Goal: Information Seeking & Learning: Learn about a topic

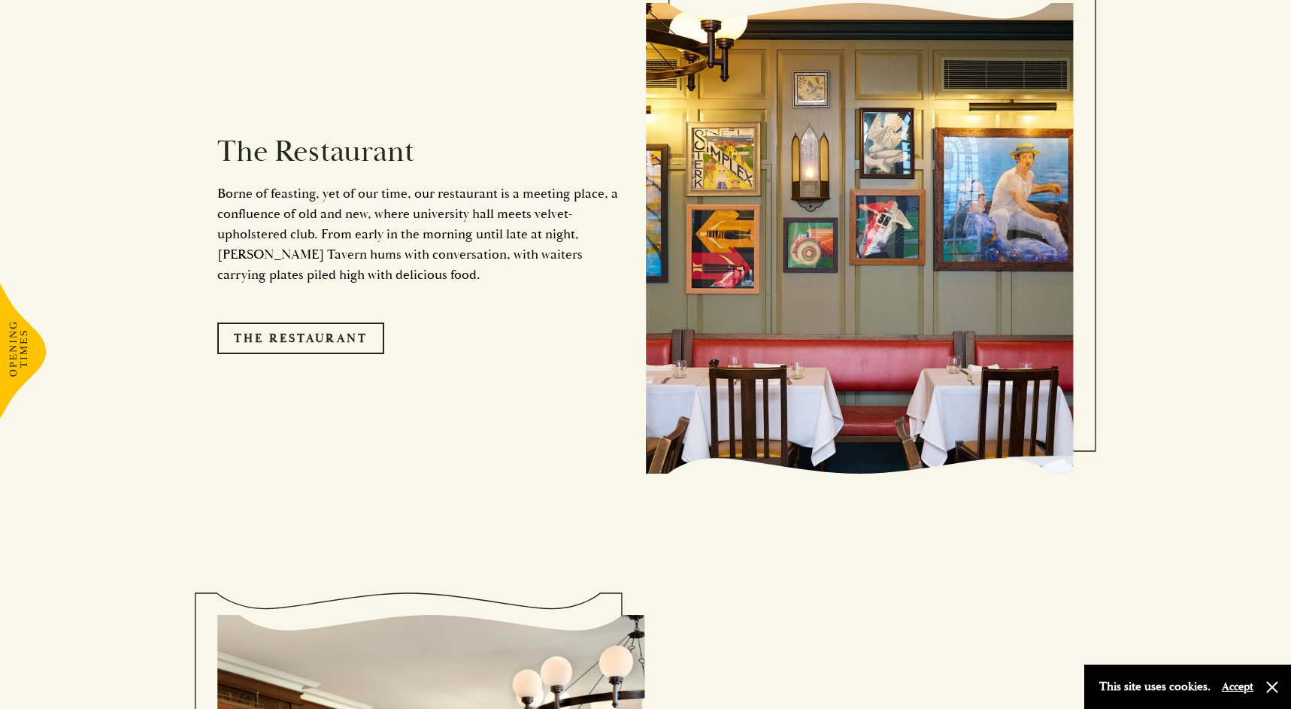
scroll to position [1438, 0]
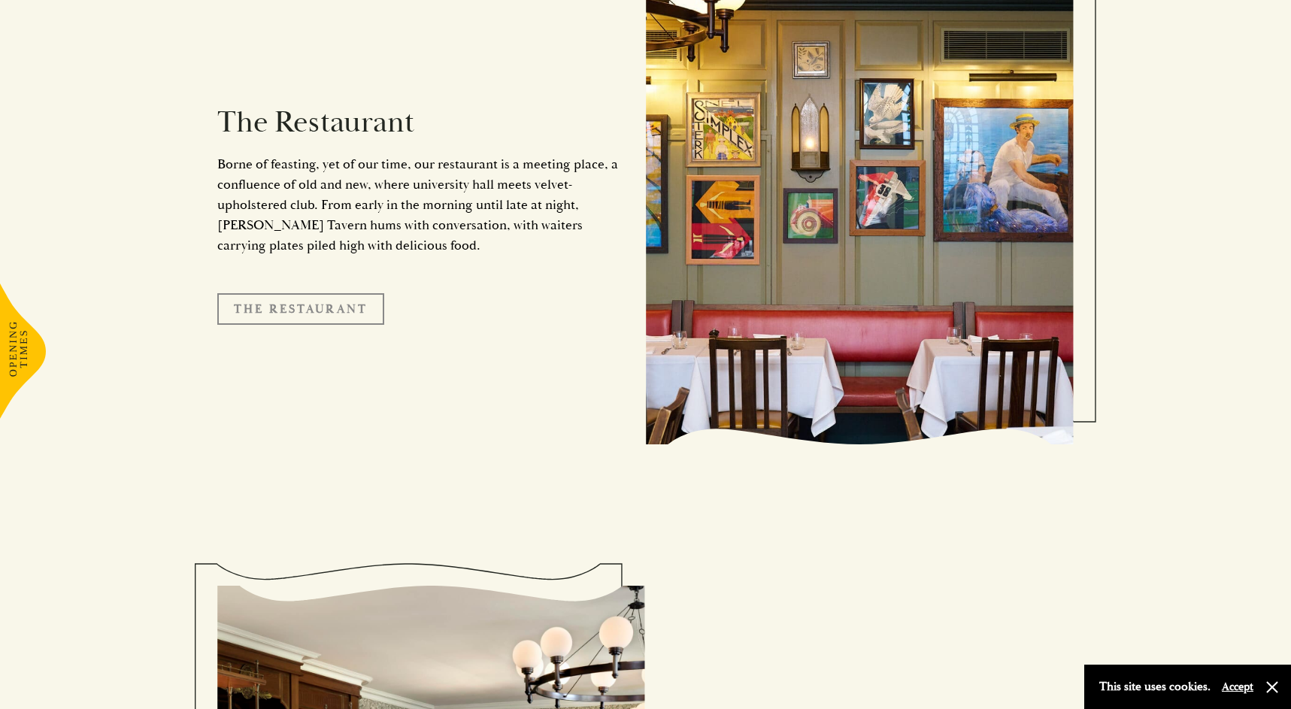
click at [306, 293] on link "The Restaurant" at bounding box center [300, 309] width 167 height 32
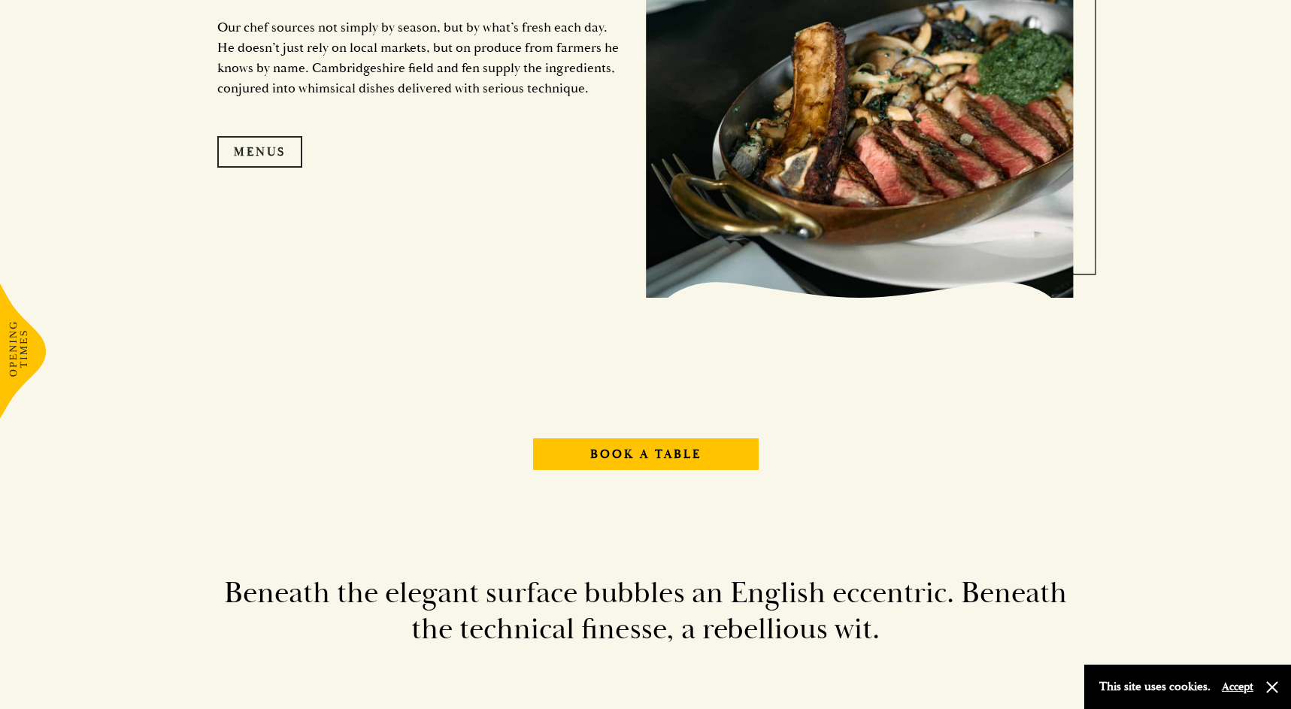
scroll to position [1757, 0]
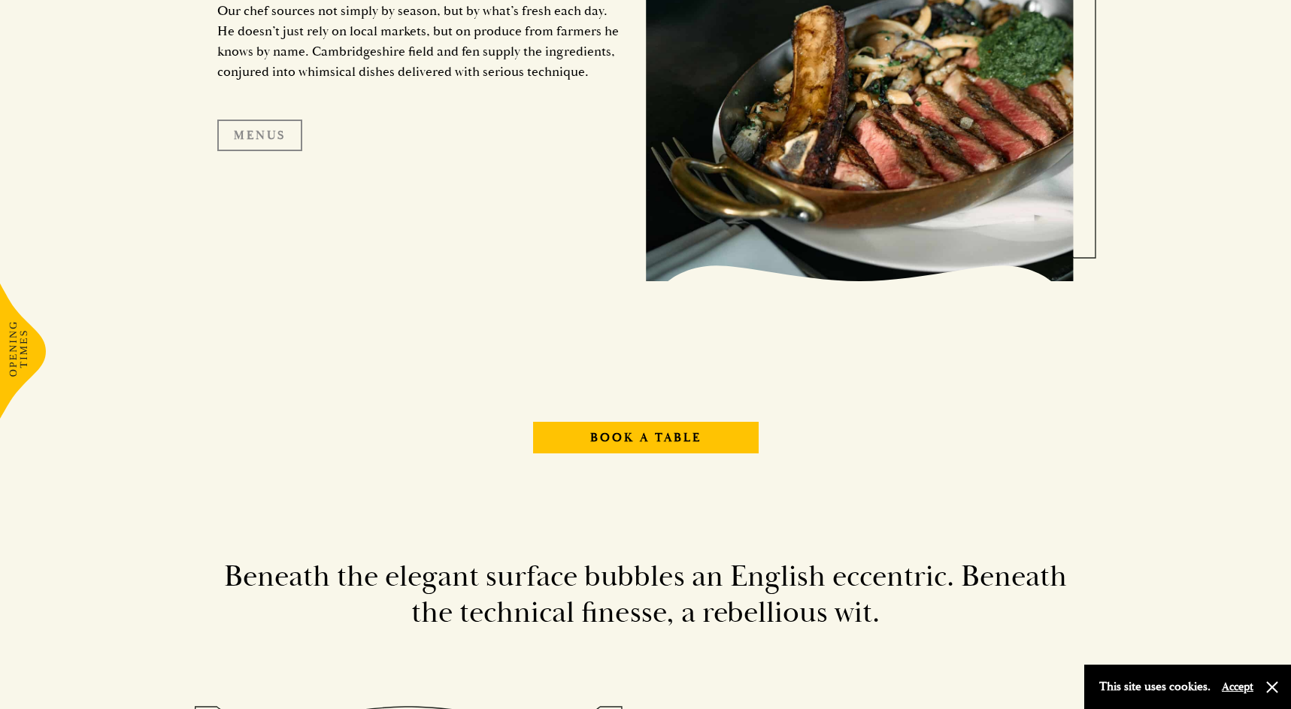
click at [275, 142] on link "Menus" at bounding box center [259, 136] width 85 height 32
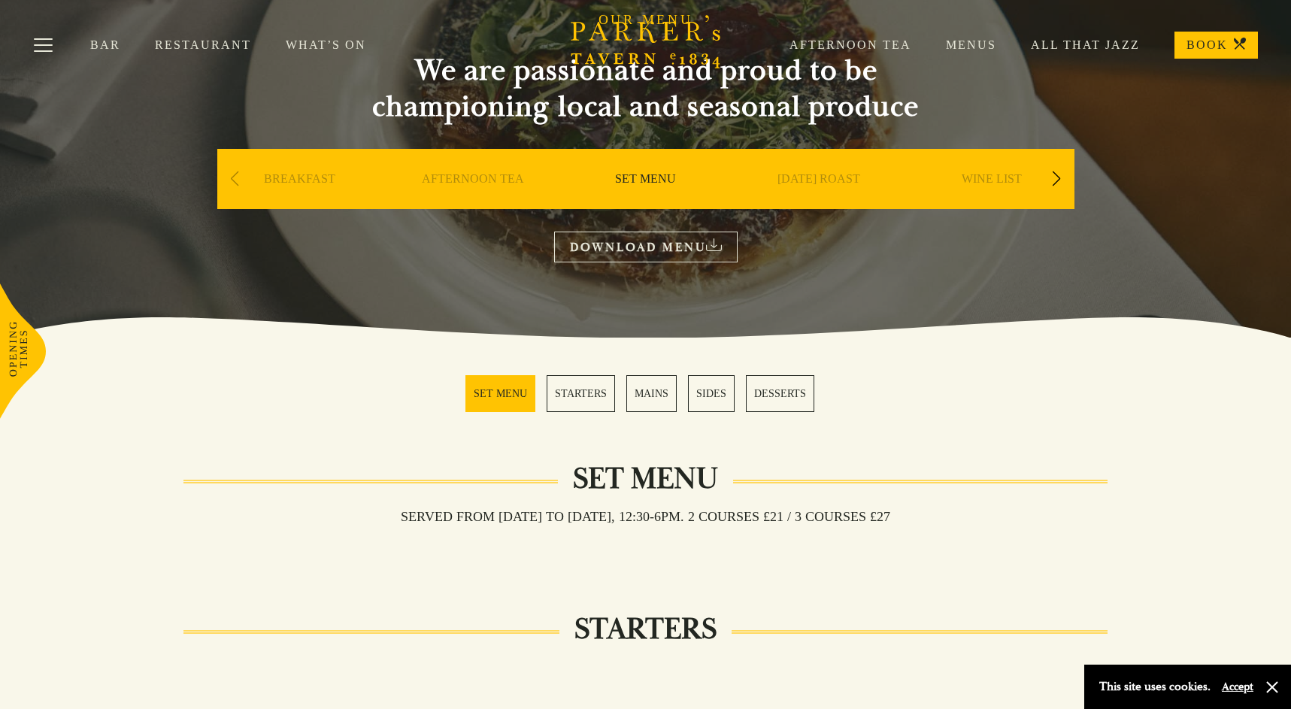
scroll to position [48, 0]
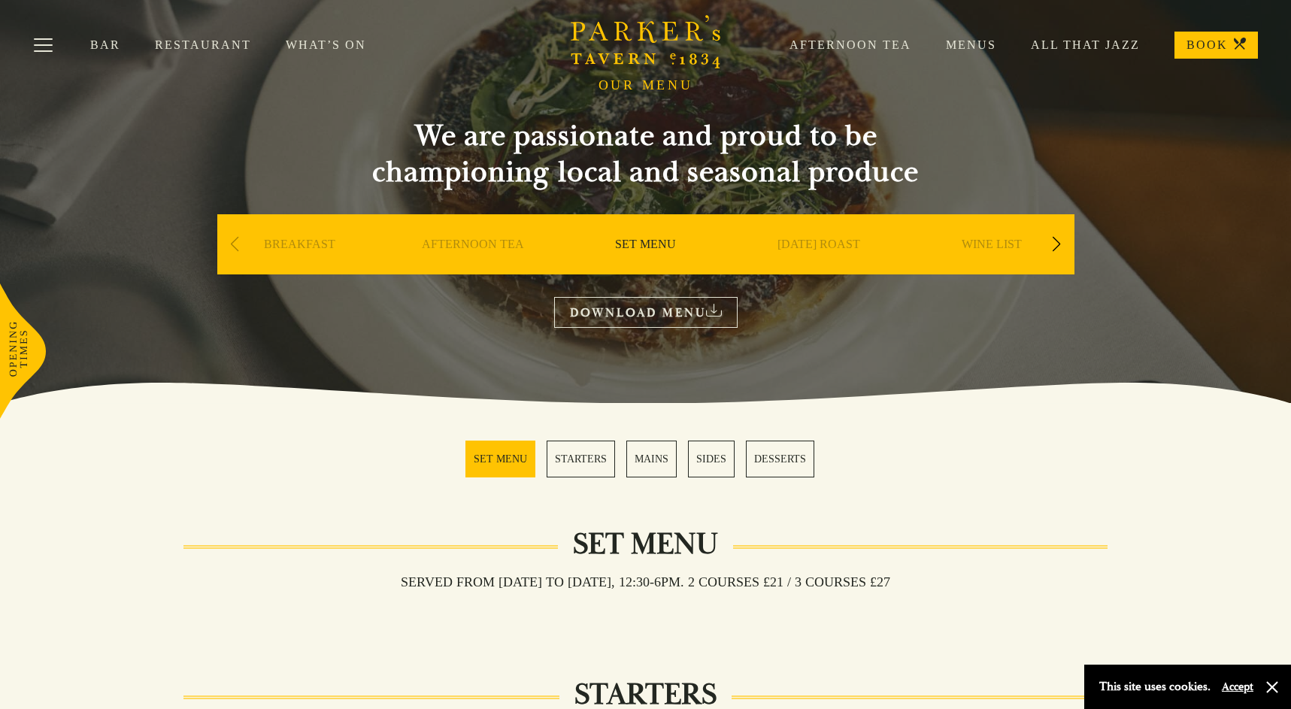
click at [795, 244] on link "SUNDAY ROAST" at bounding box center [819, 267] width 83 height 60
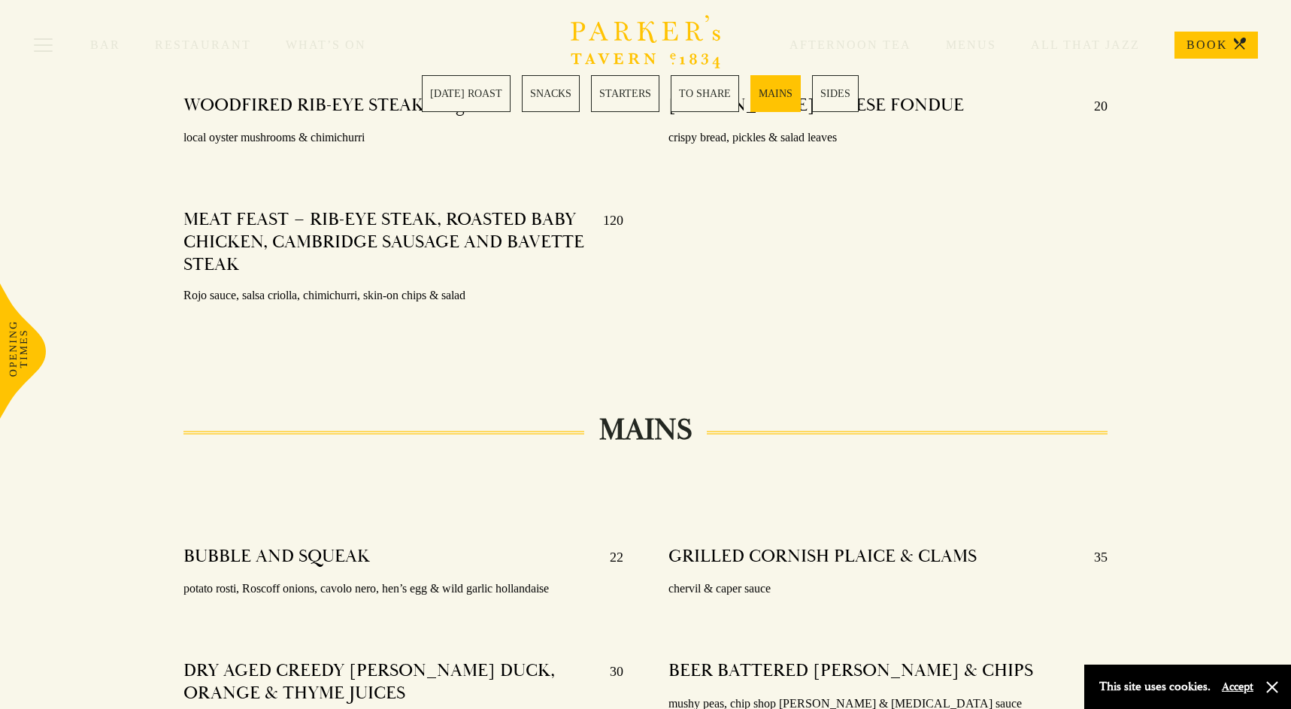
scroll to position [2263, 0]
